Goal: Task Accomplishment & Management: Manage account settings

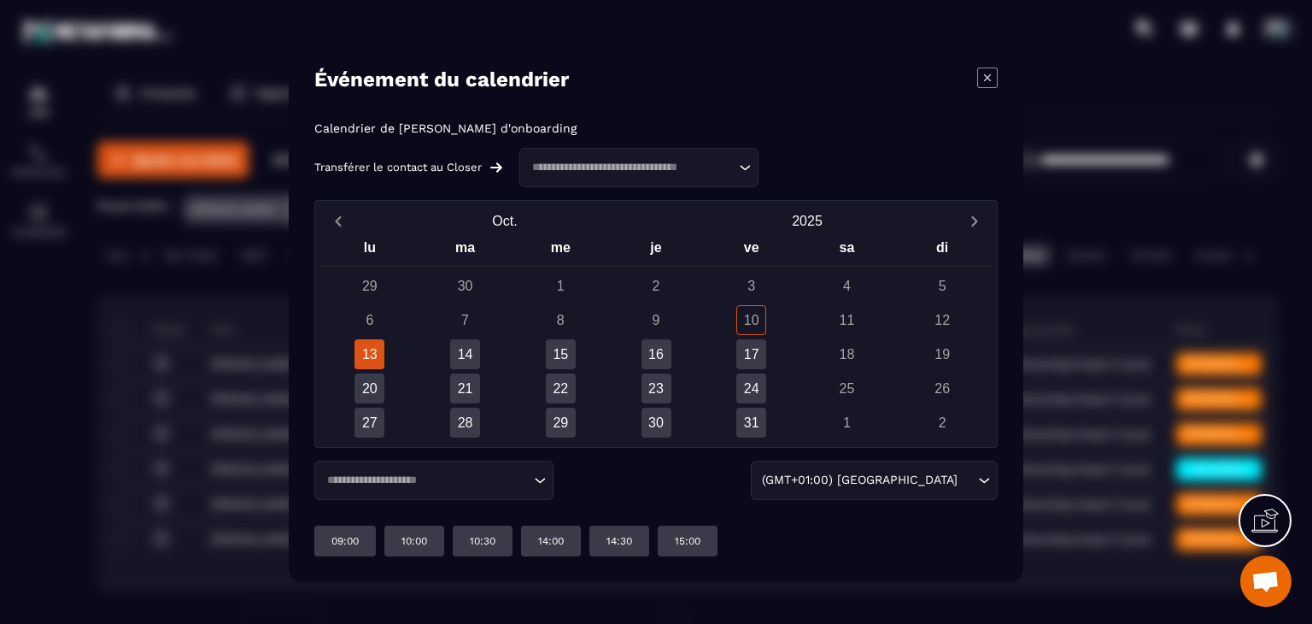
click at [993, 80] on icon "Modal window" at bounding box center [988, 78] width 21 height 21
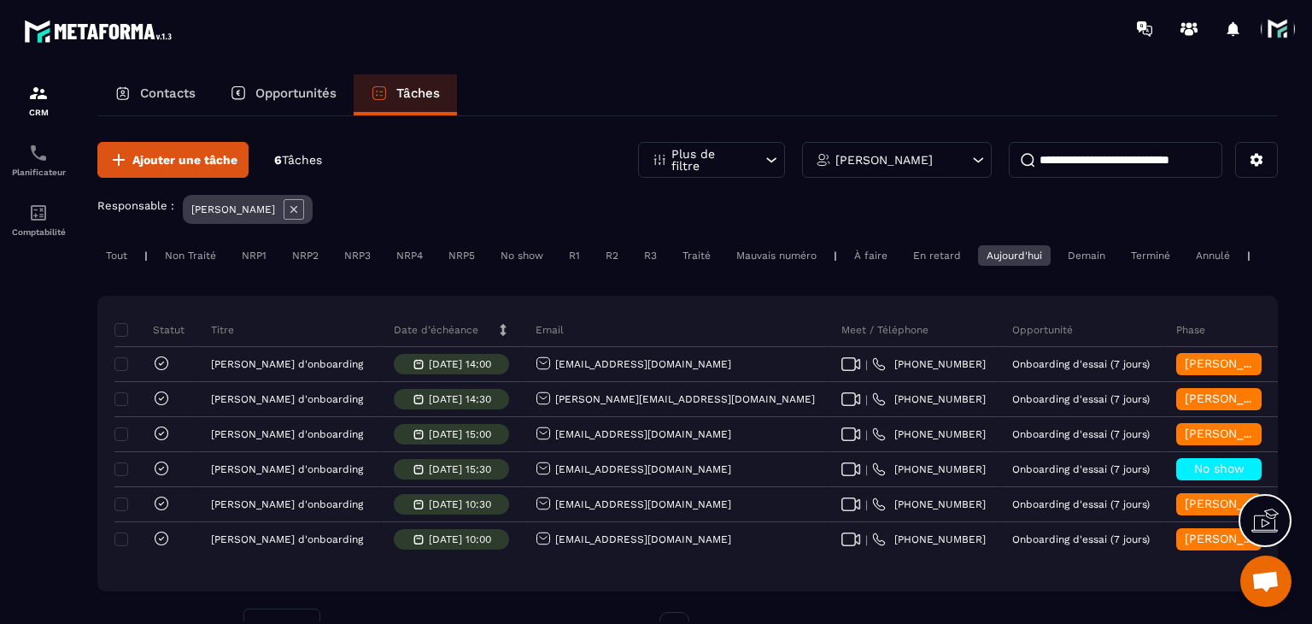
click at [995, 261] on div "Aujourd'hui" at bounding box center [1014, 255] width 73 height 21
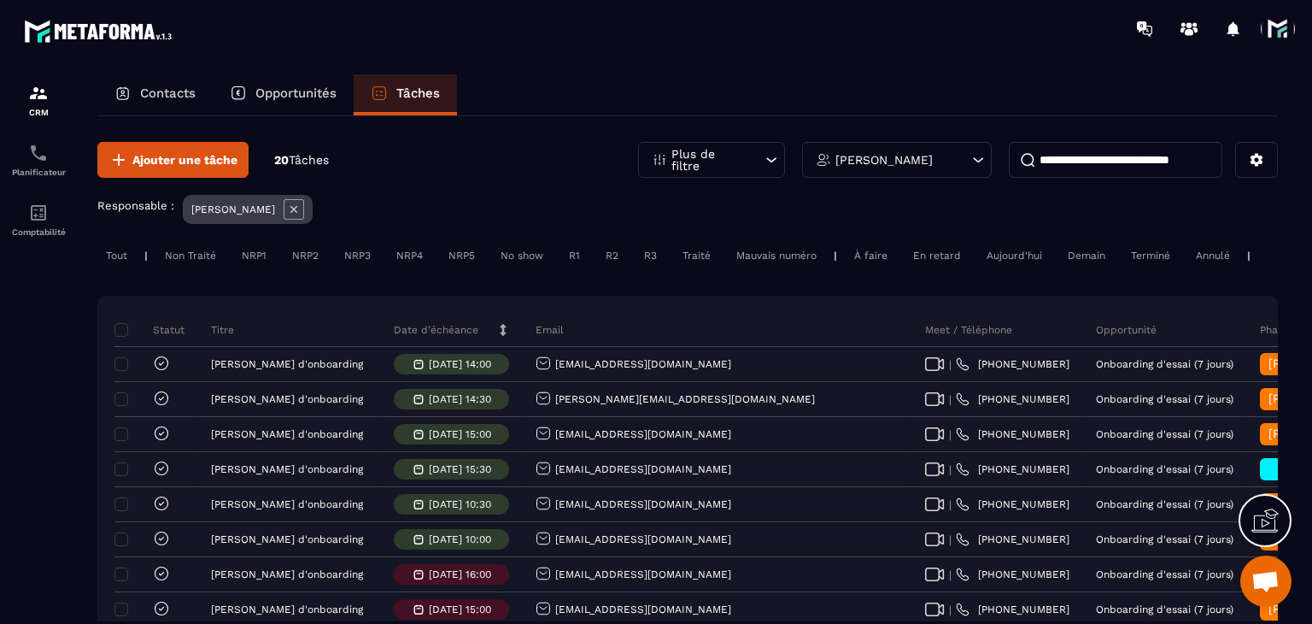
click at [408, 337] on p "Date d’échéance" at bounding box center [436, 330] width 85 height 14
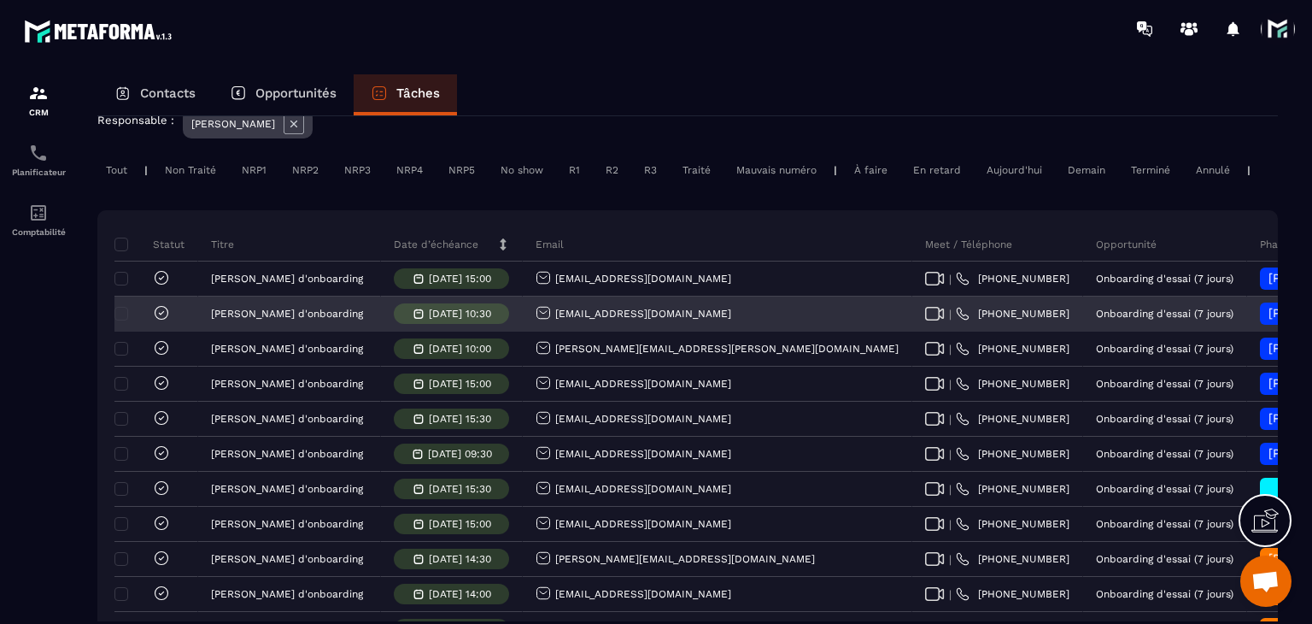
scroll to position [171, 0]
